Goal: Information Seeking & Learning: Learn about a topic

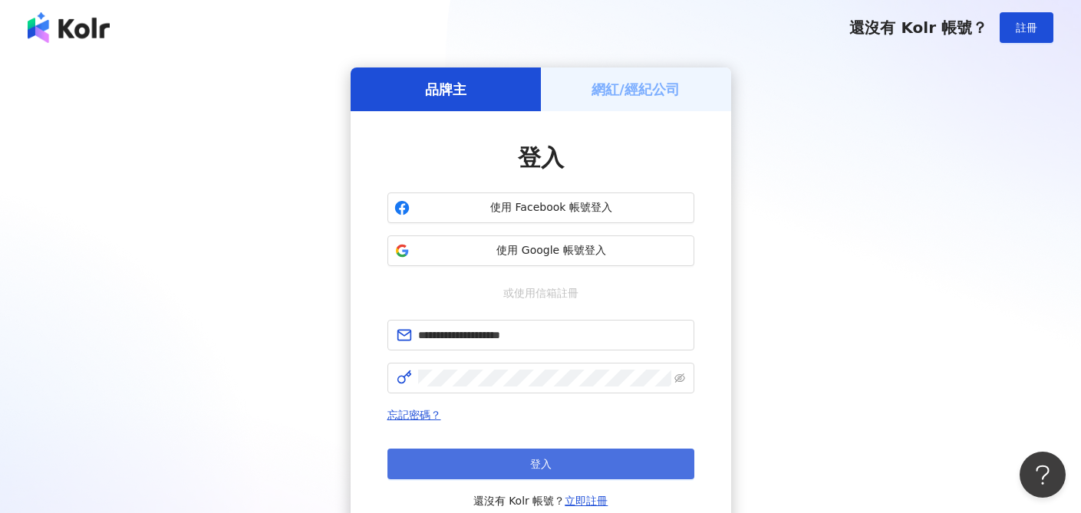
click at [632, 469] on button "登入" at bounding box center [540, 464] width 307 height 31
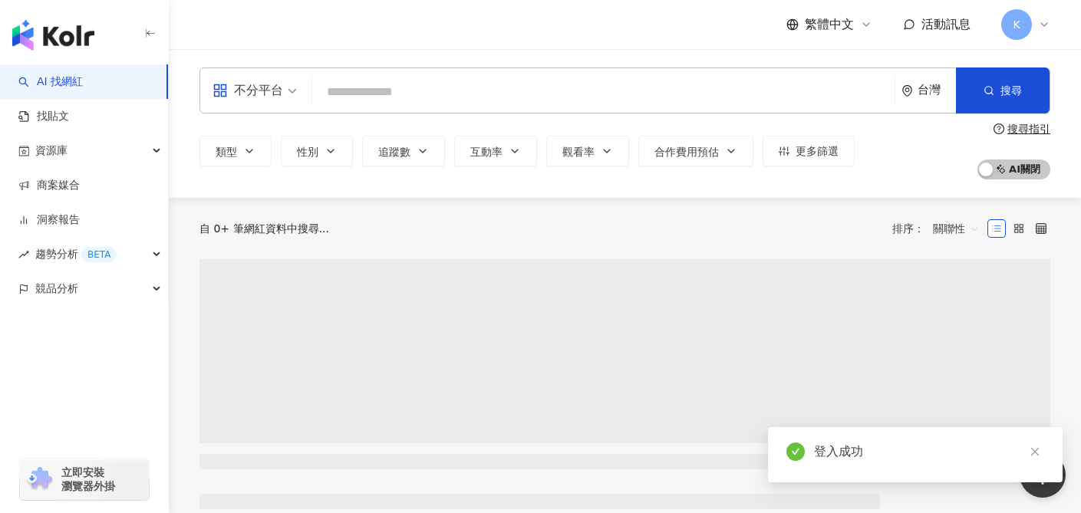
click at [552, 90] on input "search" at bounding box center [603, 91] width 570 height 29
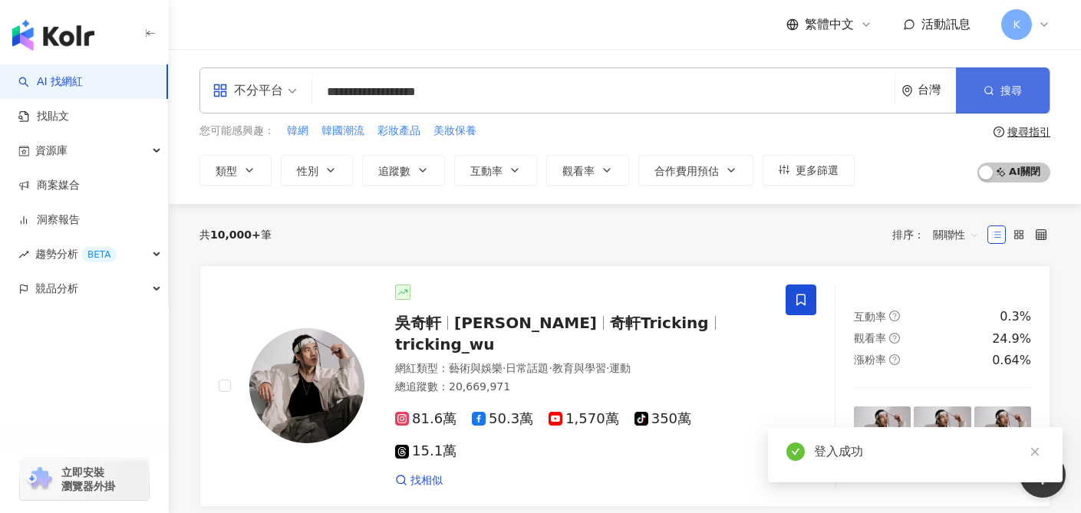
type input "**********"
click at [1048, 100] on button "搜尋" at bounding box center [1003, 90] width 94 height 46
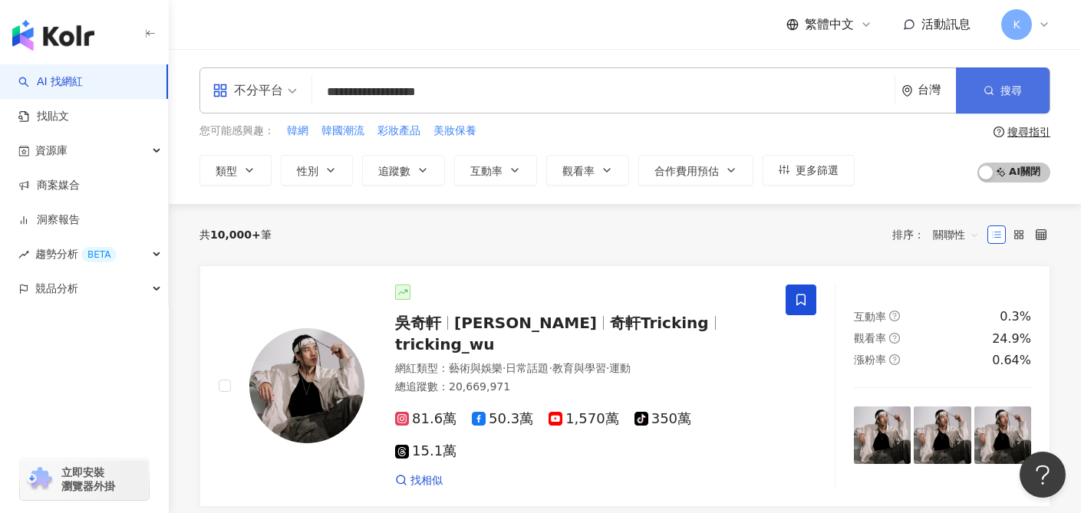
click at [1026, 96] on button "搜尋" at bounding box center [1003, 90] width 94 height 46
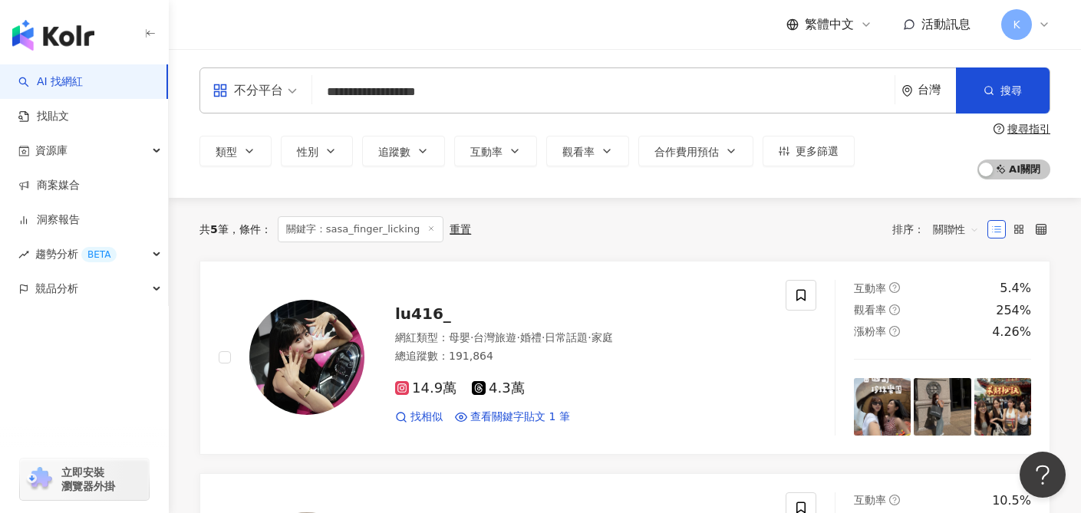
click at [457, 87] on input "**********" at bounding box center [603, 91] width 570 height 29
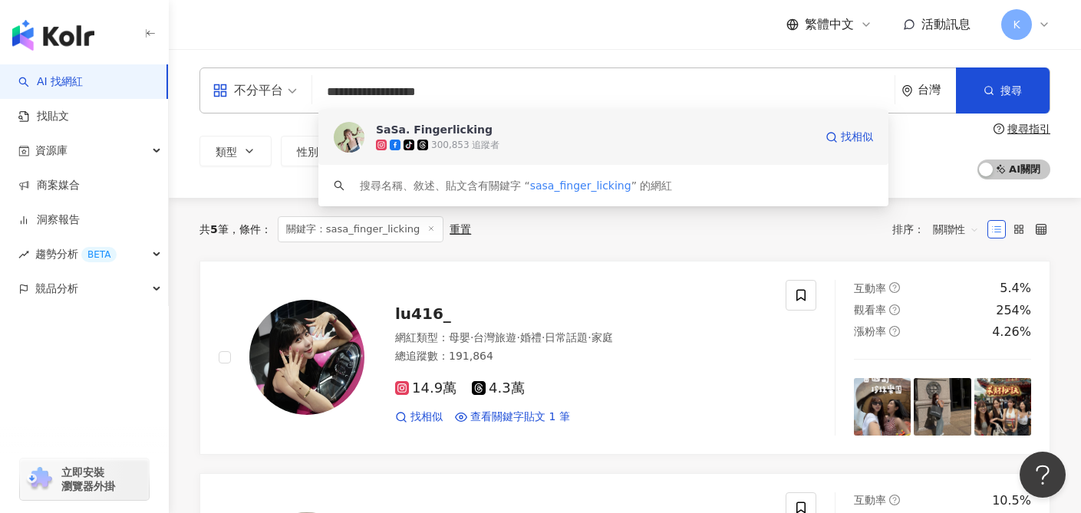
click at [468, 141] on div "300,853 追蹤者" at bounding box center [465, 145] width 68 height 13
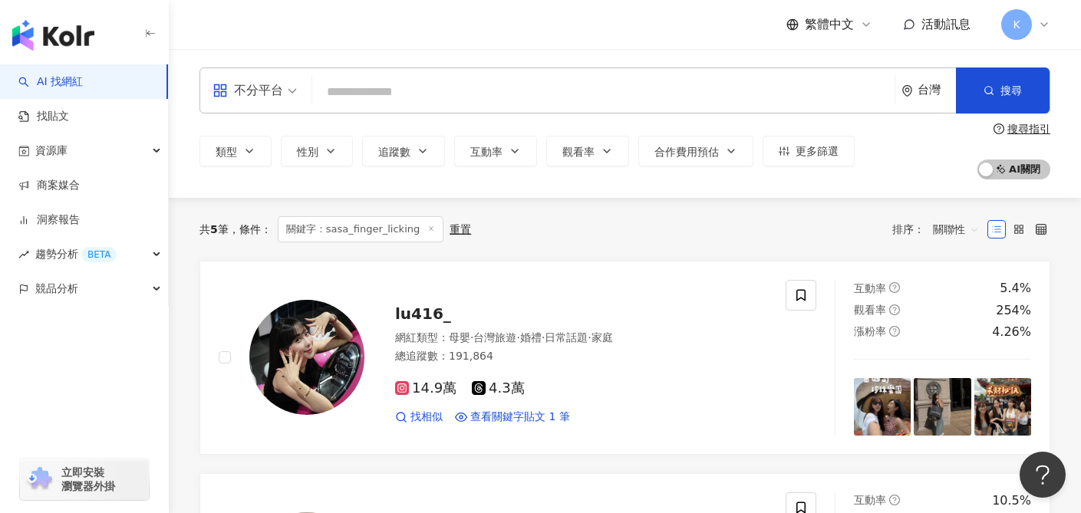
click at [406, 92] on input "search" at bounding box center [603, 91] width 570 height 29
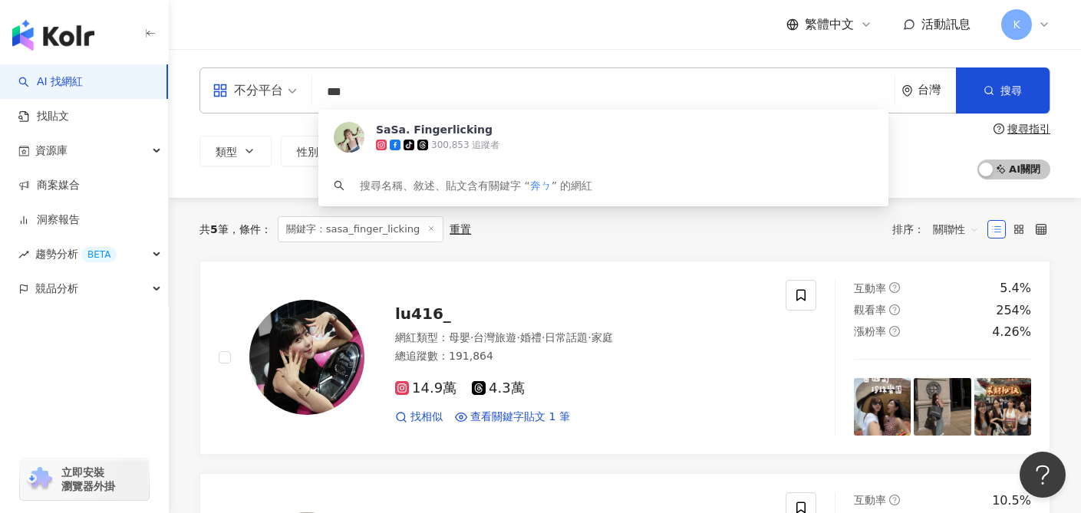
type input "**"
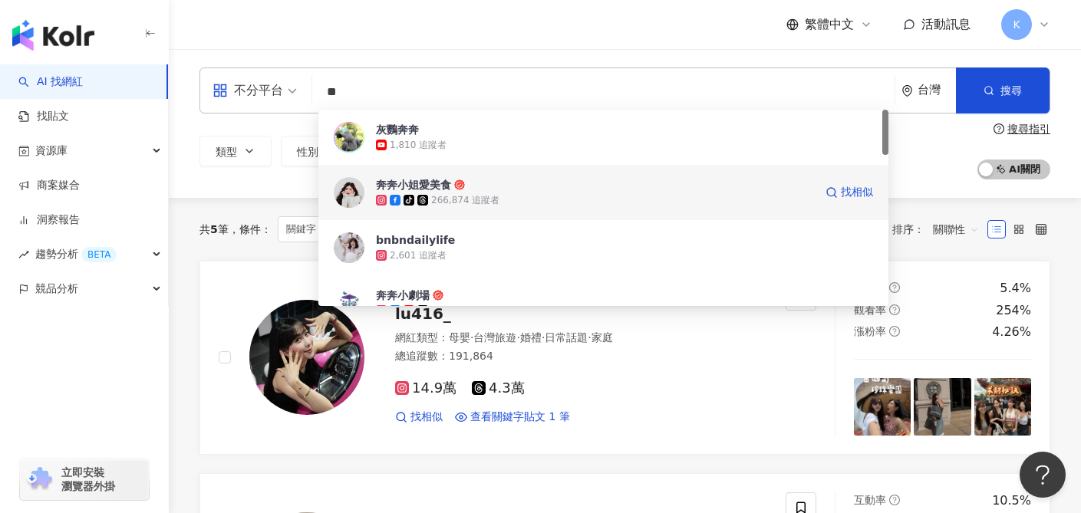
click at [456, 200] on div "266,874 追蹤者" at bounding box center [465, 200] width 68 height 13
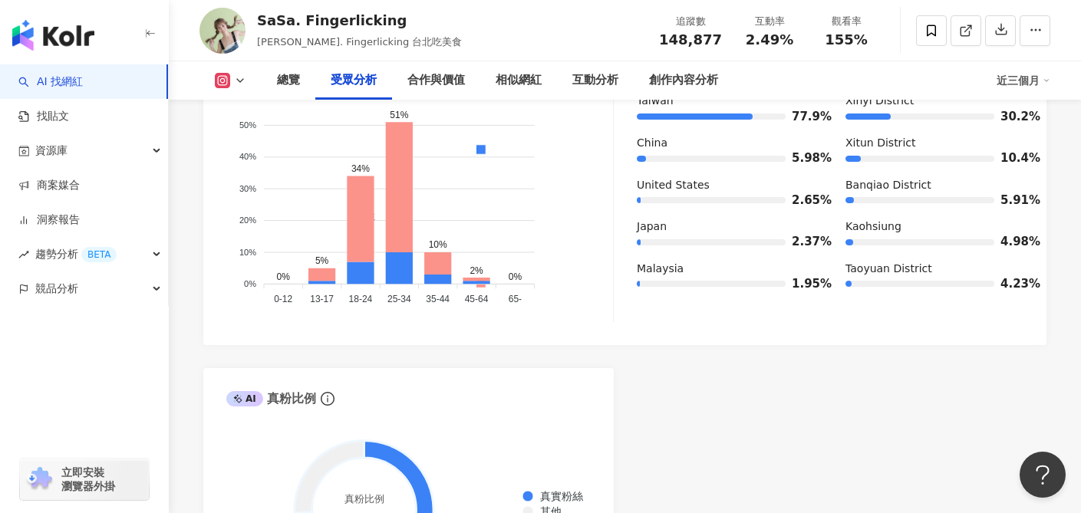
scroll to position [1335, 0]
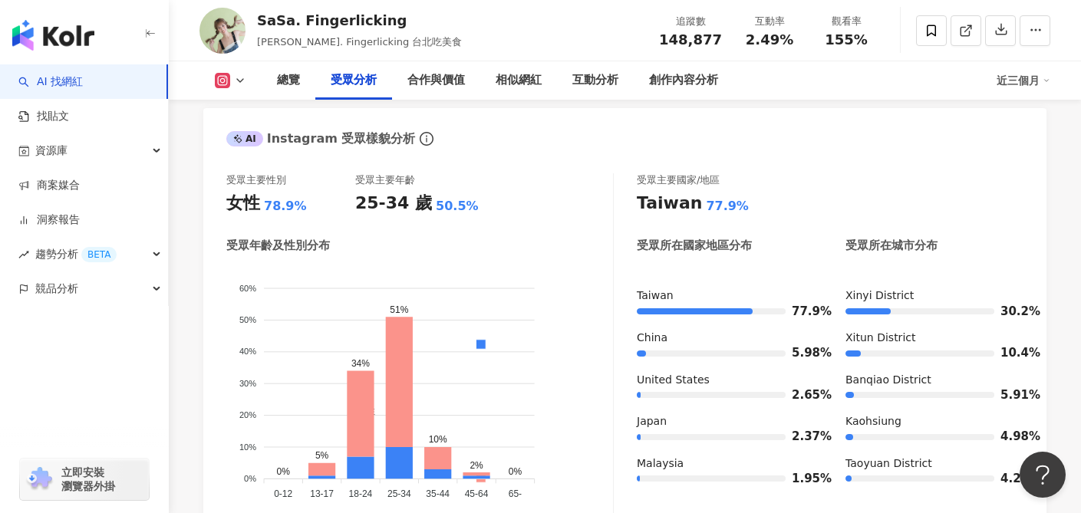
click at [224, 71] on div "總覽 受眾分析 合作與價值 相似網紅 互動分析 創作內容分析 近三個月" at bounding box center [624, 80] width 850 height 38
click at [232, 75] on button at bounding box center [230, 80] width 62 height 15
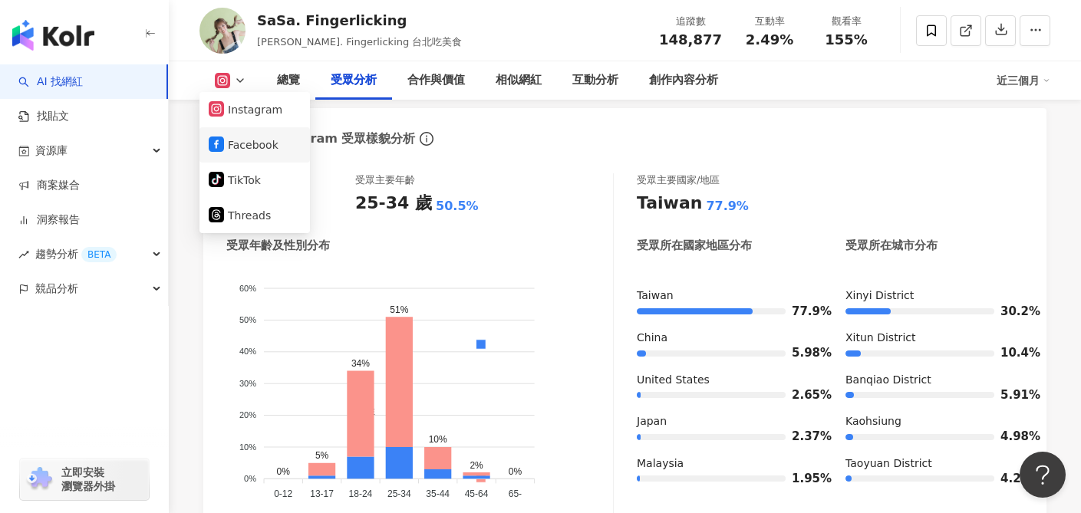
click at [248, 149] on button "Facebook" at bounding box center [255, 144] width 92 height 21
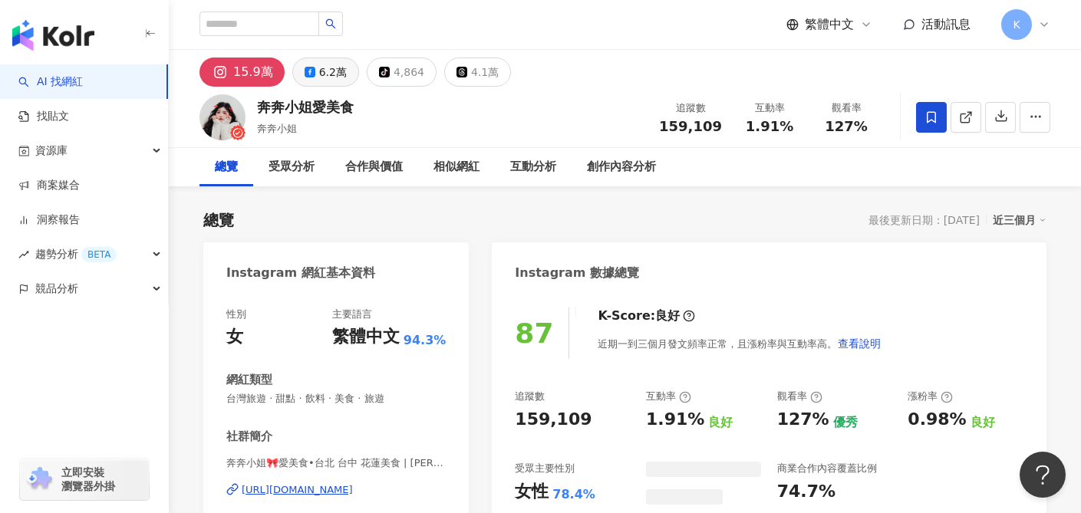
click at [334, 70] on div "6.2萬" at bounding box center [333, 71] width 28 height 21
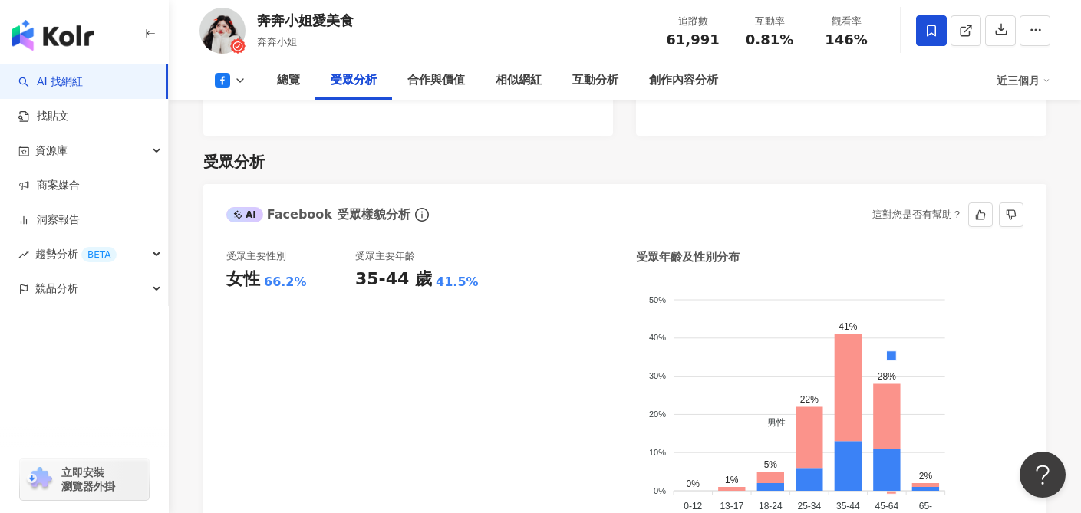
scroll to position [1296, 0]
drag, startPoint x: 354, startPoint y: 257, endPoint x: 419, endPoint y: 258, distance: 65.2
click at [419, 258] on div "受眾主要性別 女性 66.2% 受眾主要年齡 35-44 歲 41.5%" at bounding box center [419, 390] width 387 height 280
click at [428, 313] on div "受眾主要年齡 35-44 歲 41.5%" at bounding box center [419, 390] width 129 height 280
click at [235, 85] on icon at bounding box center [240, 80] width 12 height 12
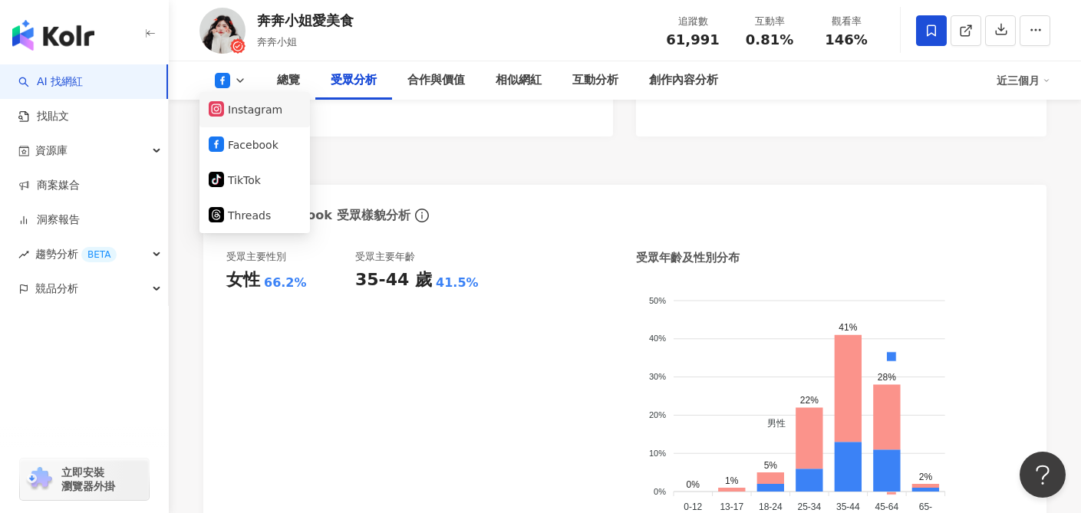
click at [253, 111] on button "Instagram" at bounding box center [255, 109] width 92 height 21
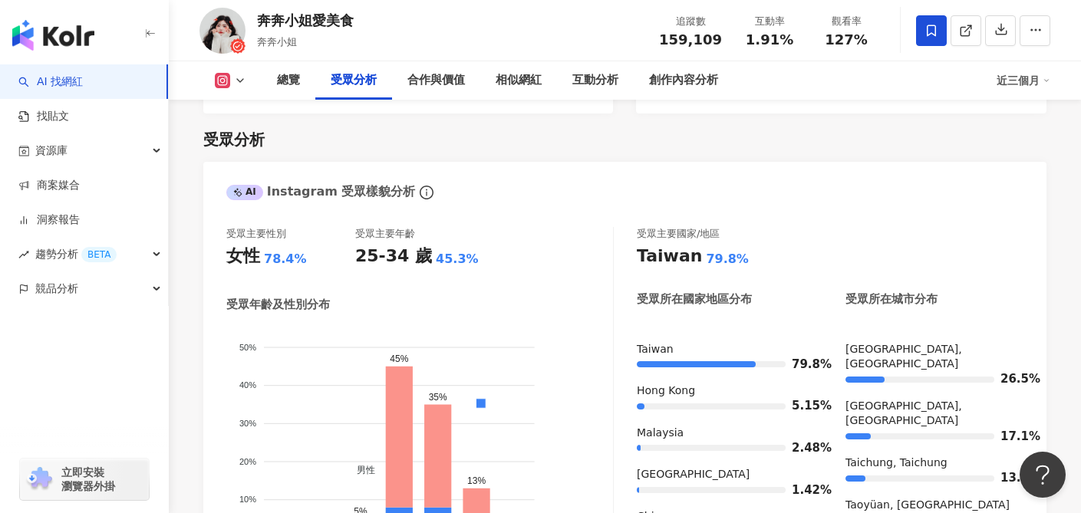
click at [237, 94] on div "總覽 受眾分析 合作與價值 相似網紅 互動分析 創作內容分析 近三個月" at bounding box center [624, 80] width 850 height 38
click at [235, 81] on icon at bounding box center [240, 80] width 12 height 12
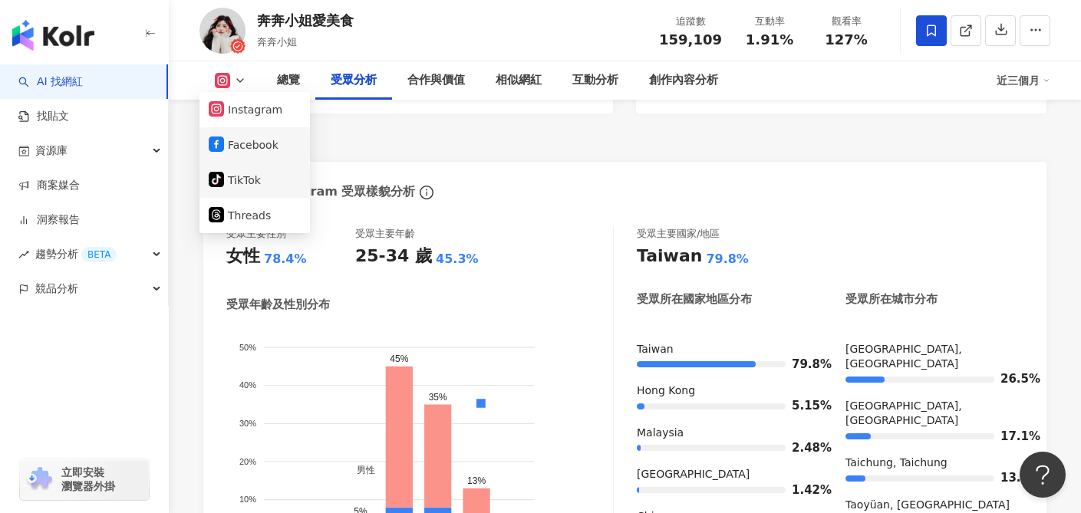
click at [265, 140] on button "Facebook" at bounding box center [255, 144] width 92 height 21
